Goal: Register for event/course

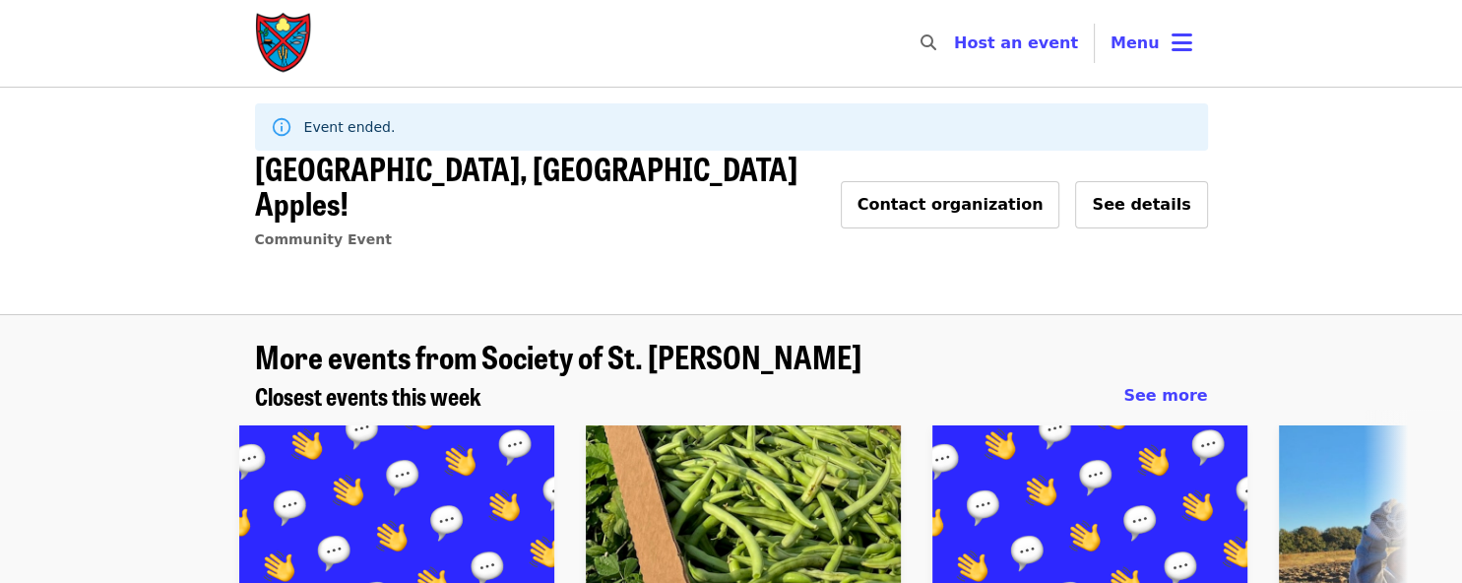
click at [274, 34] on img "Main navigation" at bounding box center [284, 43] width 59 height 63
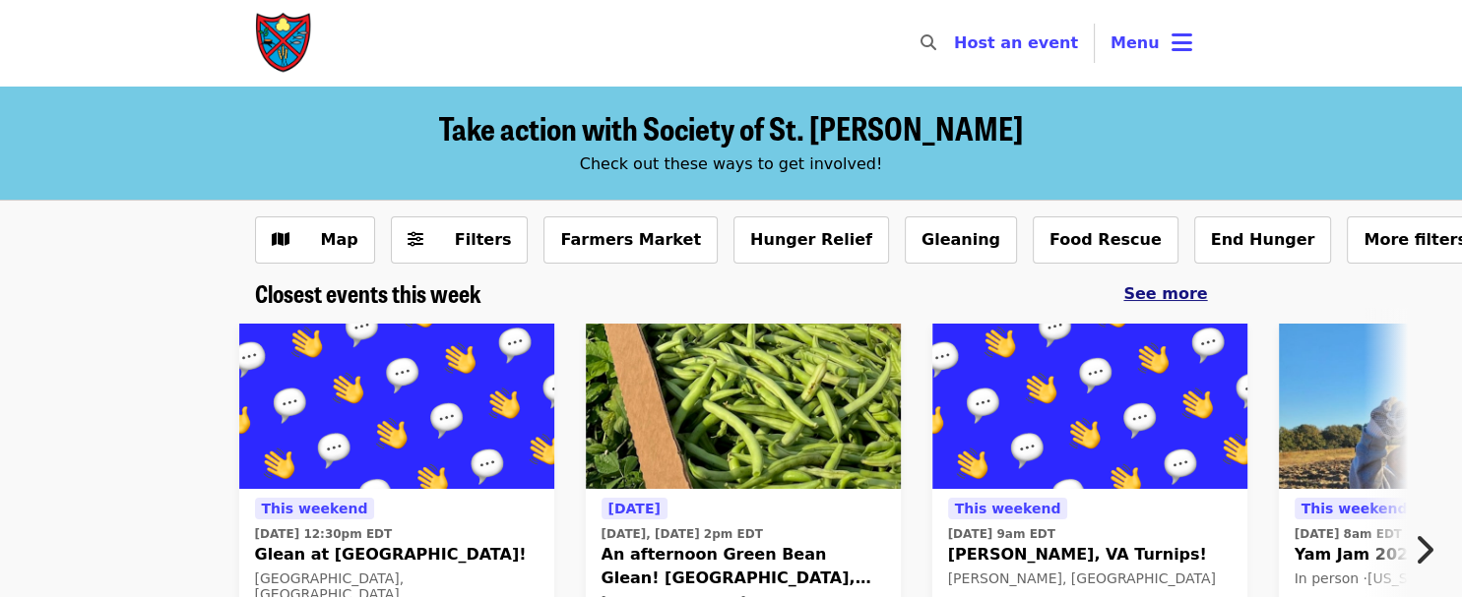
click at [1181, 296] on span "See more" at bounding box center [1165, 293] width 84 height 19
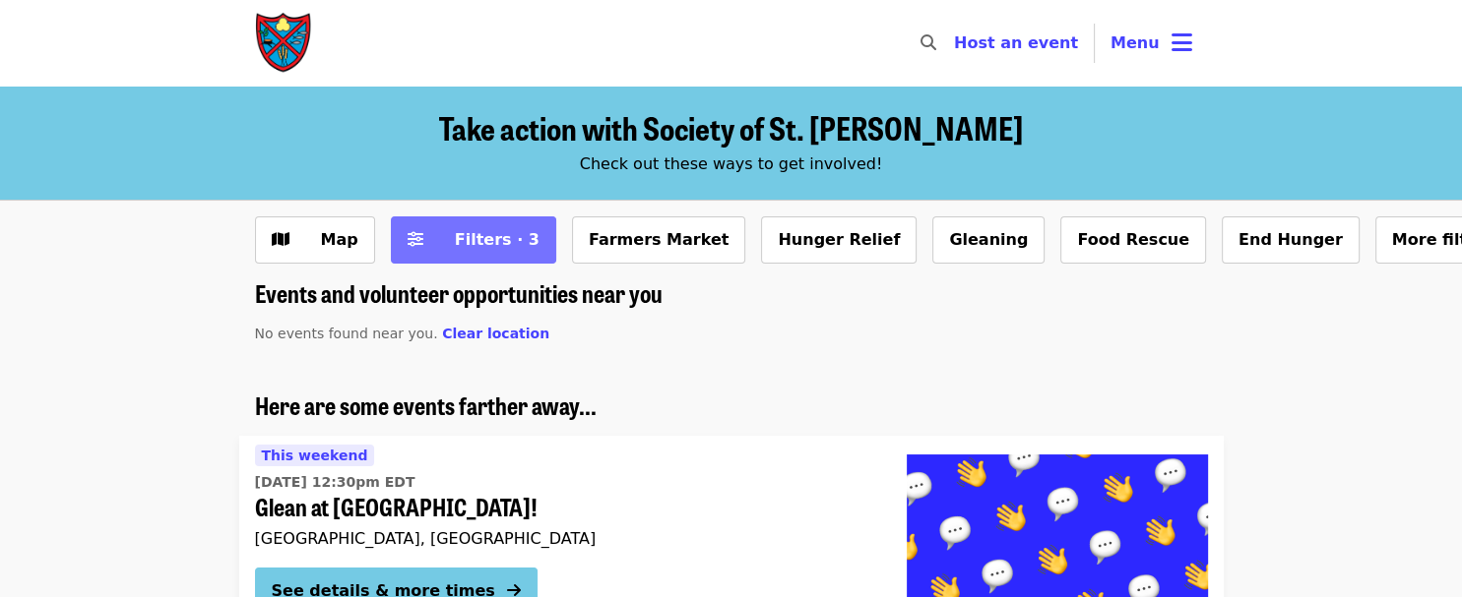
click at [465, 252] on button "Filters · 3" at bounding box center [473, 240] width 165 height 47
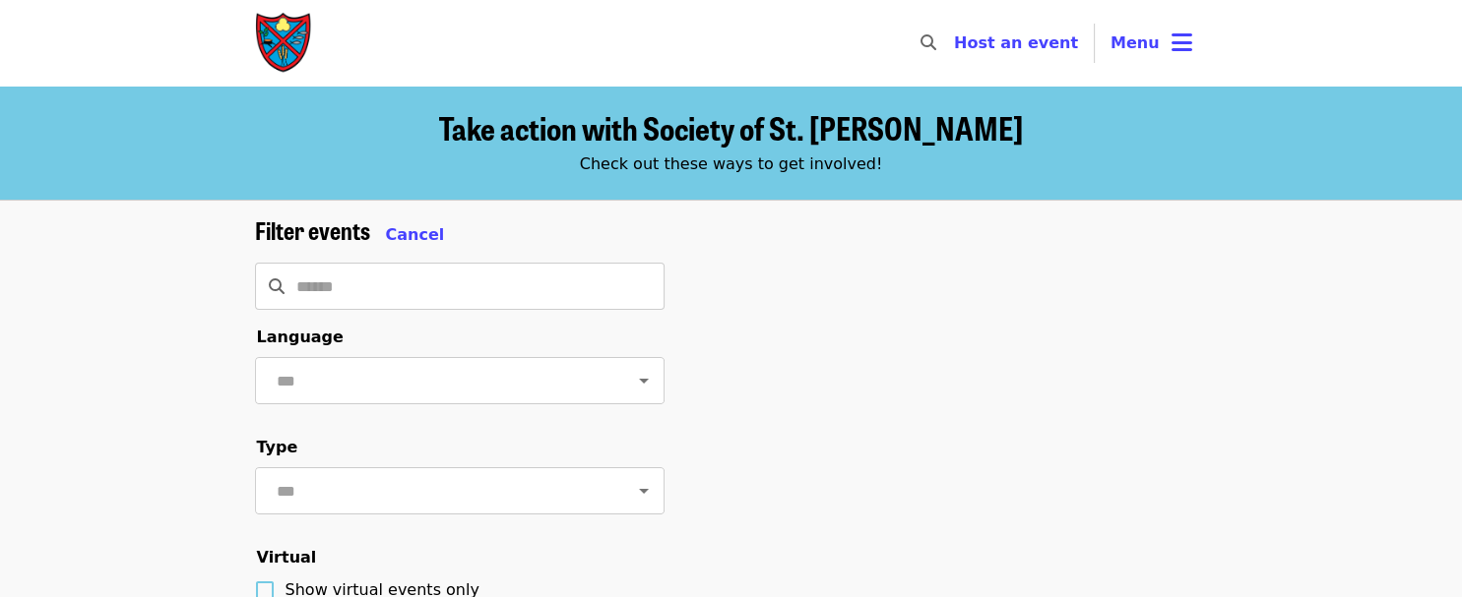
scroll to position [394, 0]
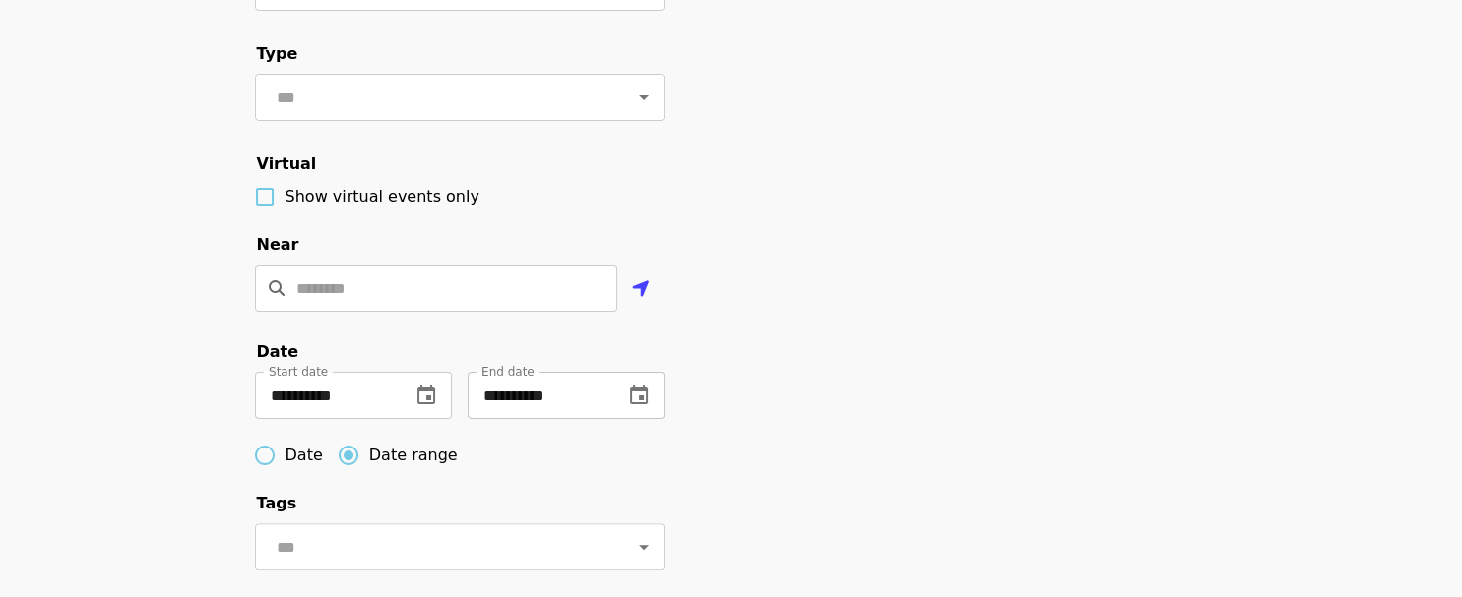
click at [653, 419] on button "change date" at bounding box center [638, 395] width 47 height 47
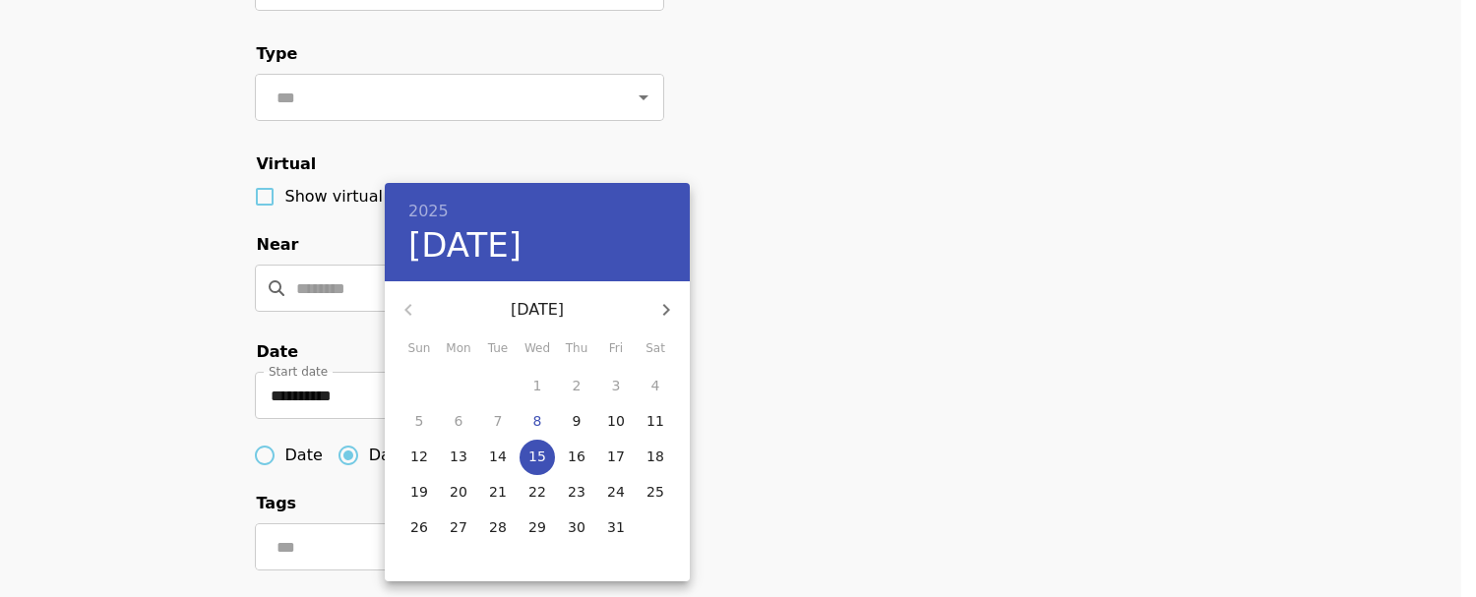
click at [668, 302] on icon "button" at bounding box center [667, 310] width 24 height 24
click at [424, 554] on p "30" at bounding box center [419, 563] width 18 height 20
type input "**********"
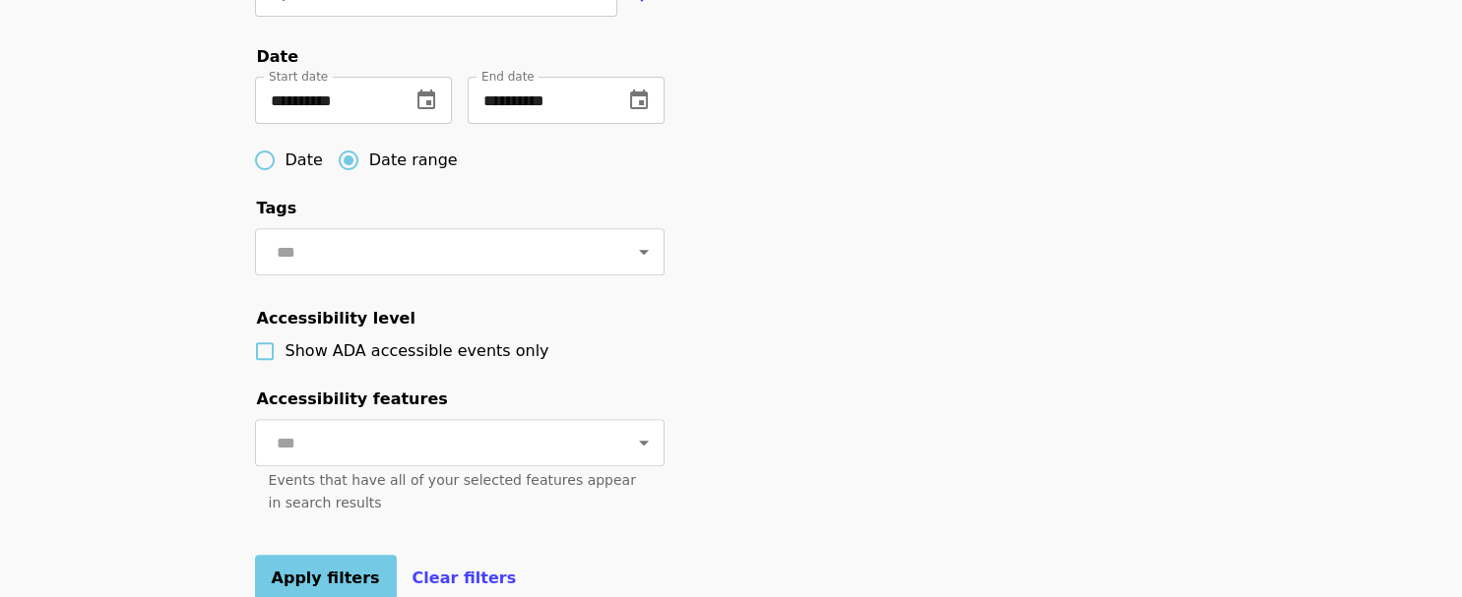
scroll to position [984, 0]
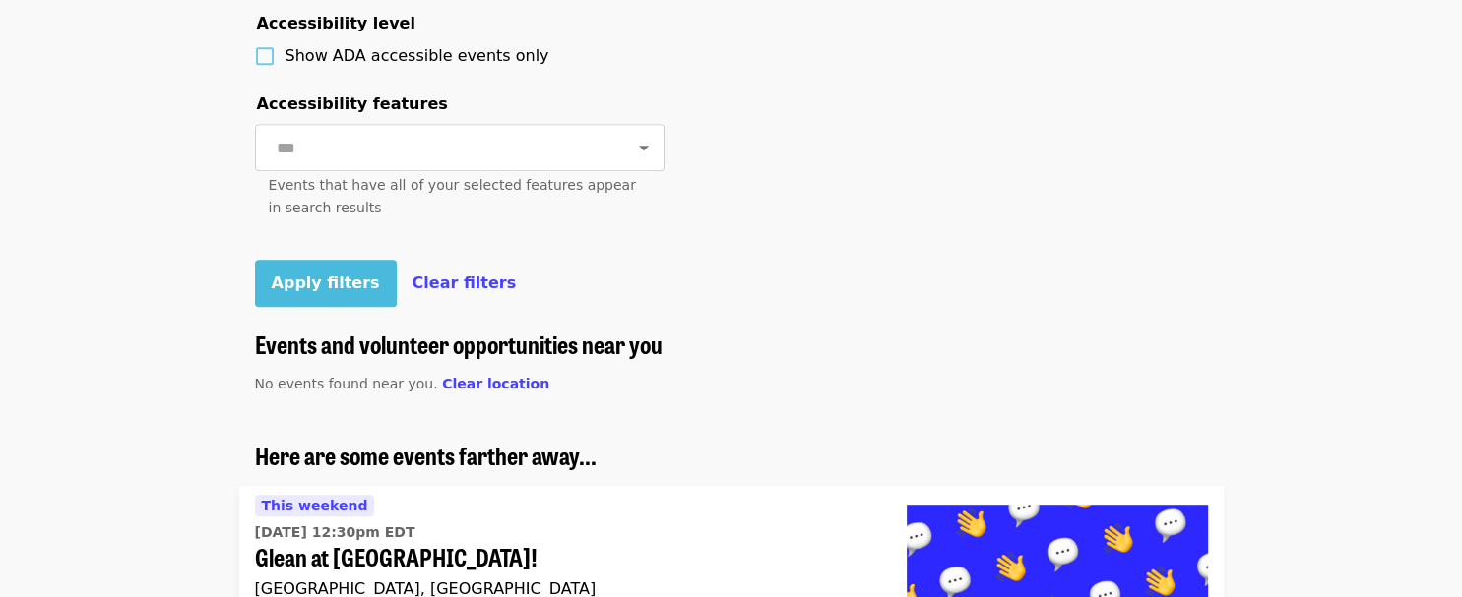
click at [320, 292] on span "Apply filters" at bounding box center [326, 283] width 108 height 19
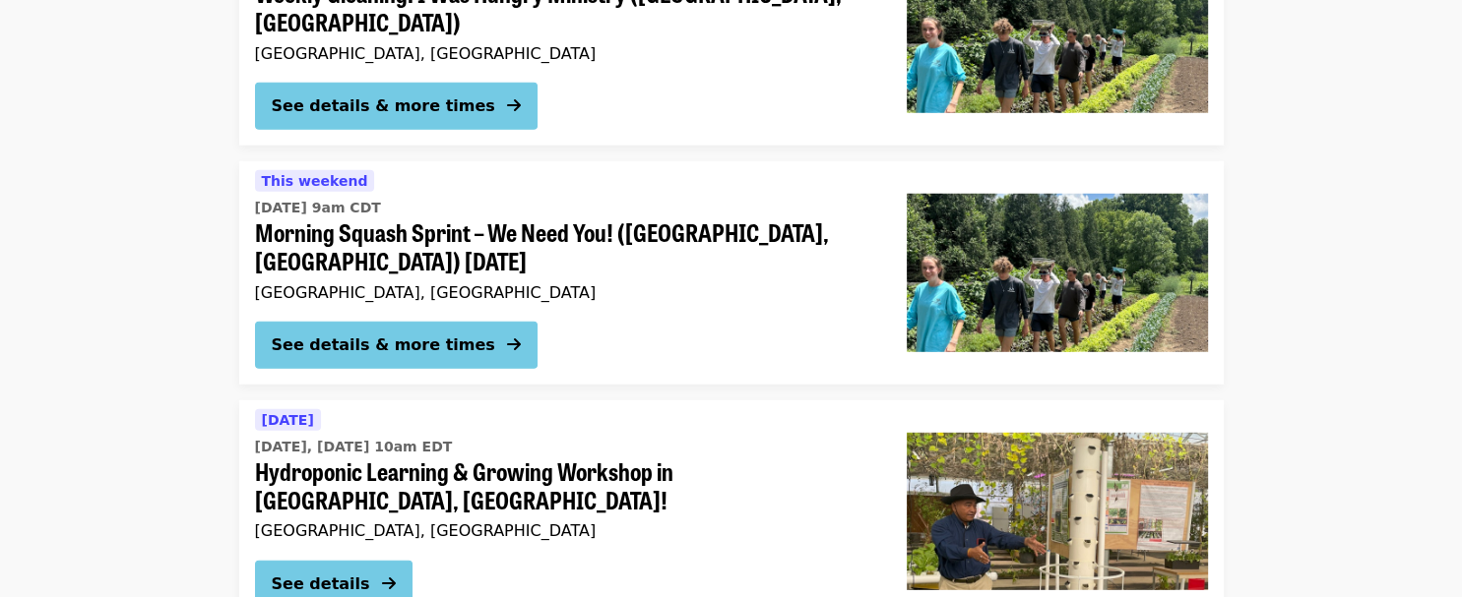
scroll to position [5512, 0]
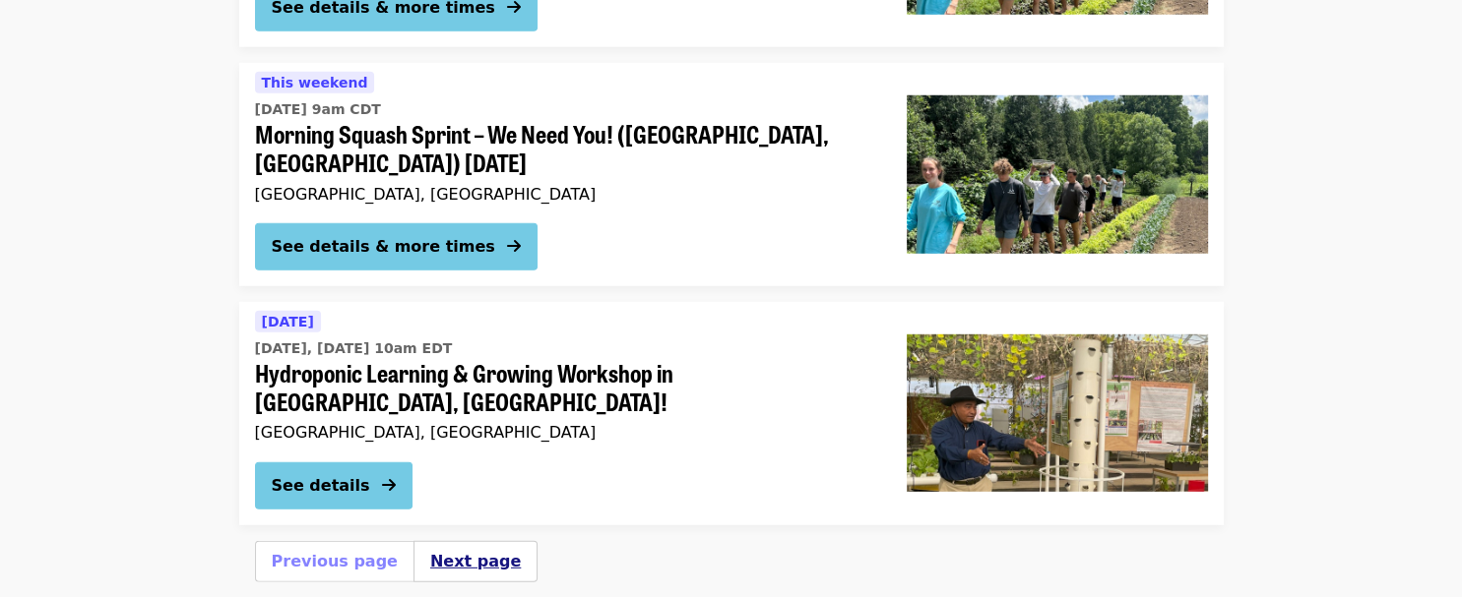
click at [463, 550] on button "Next page" at bounding box center [475, 562] width 91 height 24
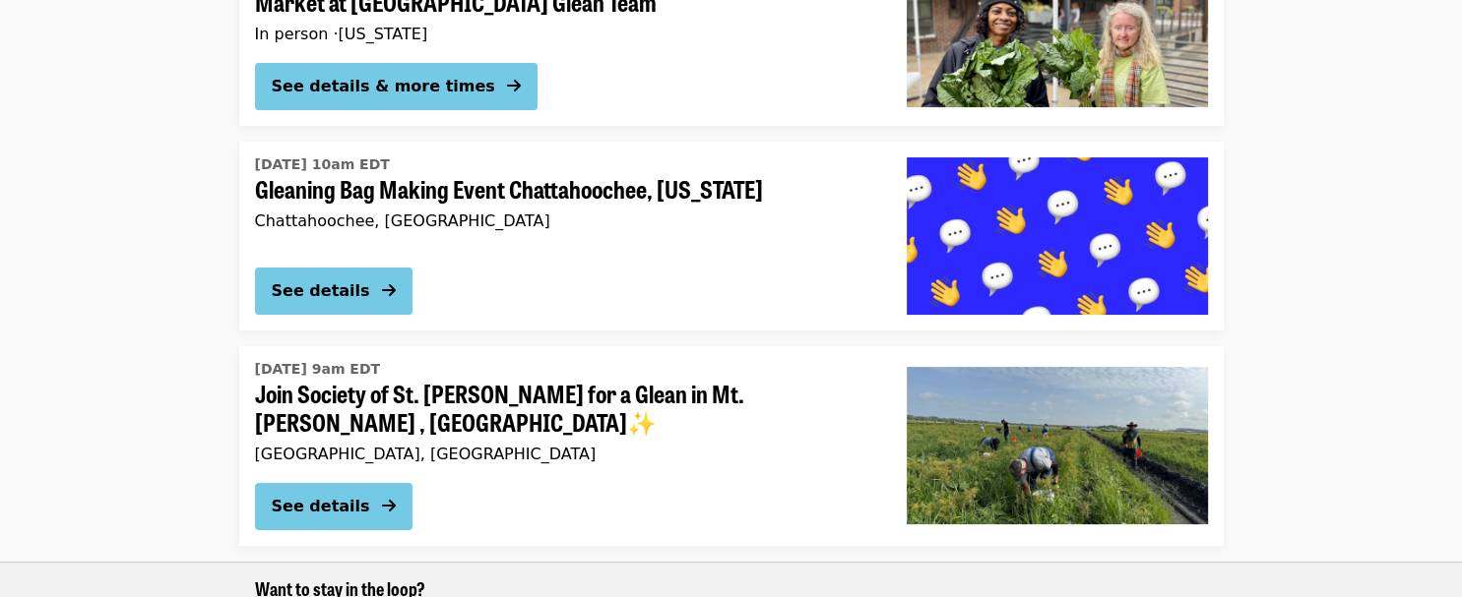
scroll to position [394, 0]
